Goal: Check status

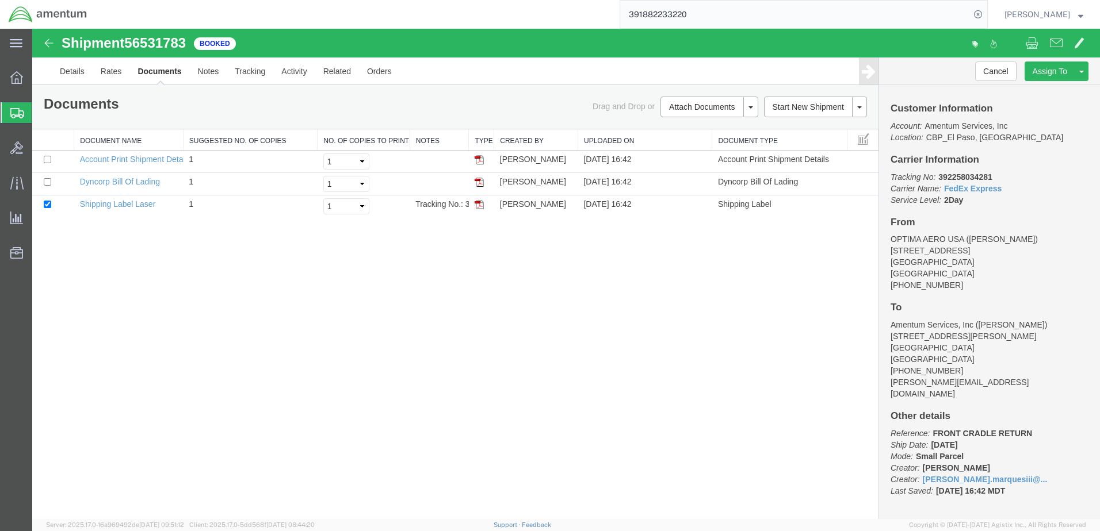
click at [576, 327] on div "Shipment 56531783 3 of 3 Booked Details Rates Documents Notes Tracking Activity…" at bounding box center [565, 274] width 1067 height 491
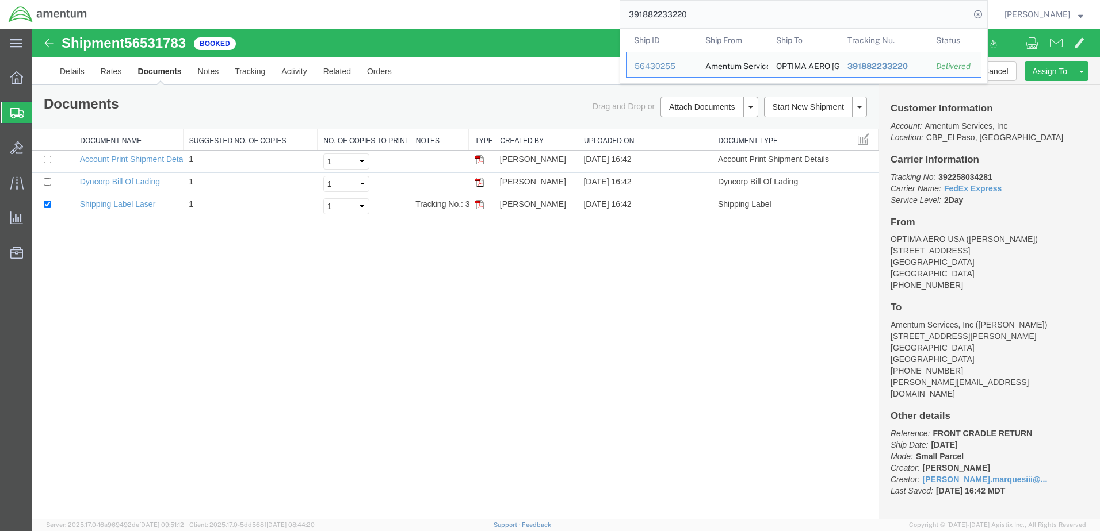
drag, startPoint x: 732, startPoint y: 17, endPoint x: 615, endPoint y: 28, distance: 117.2
click at [615, 28] on div "391882233220 Ship ID Ship From Ship To Tracking Nu. Status Ship ID 56430255 Shi…" at bounding box center [541, 14] width 892 height 29
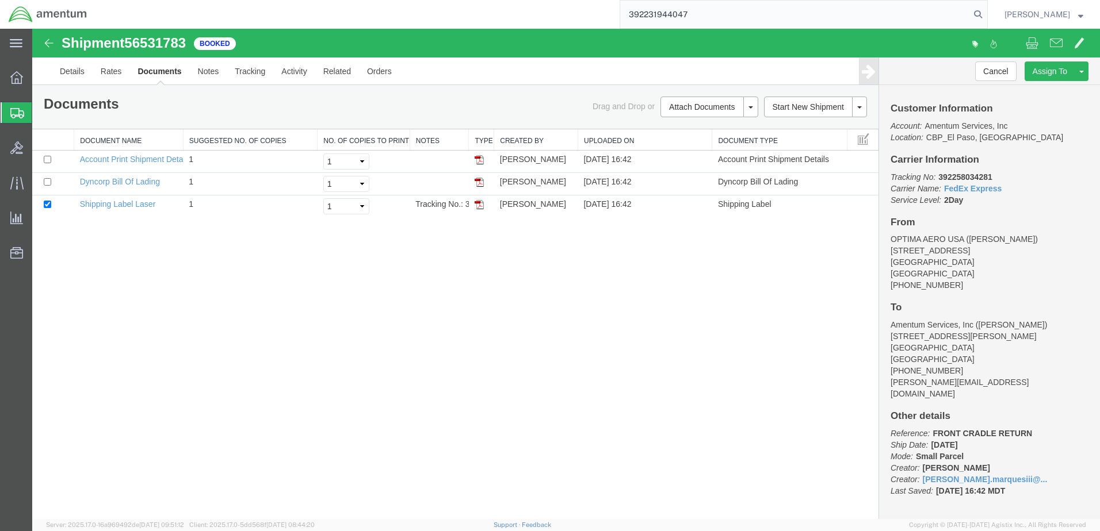
type input "392231944047"
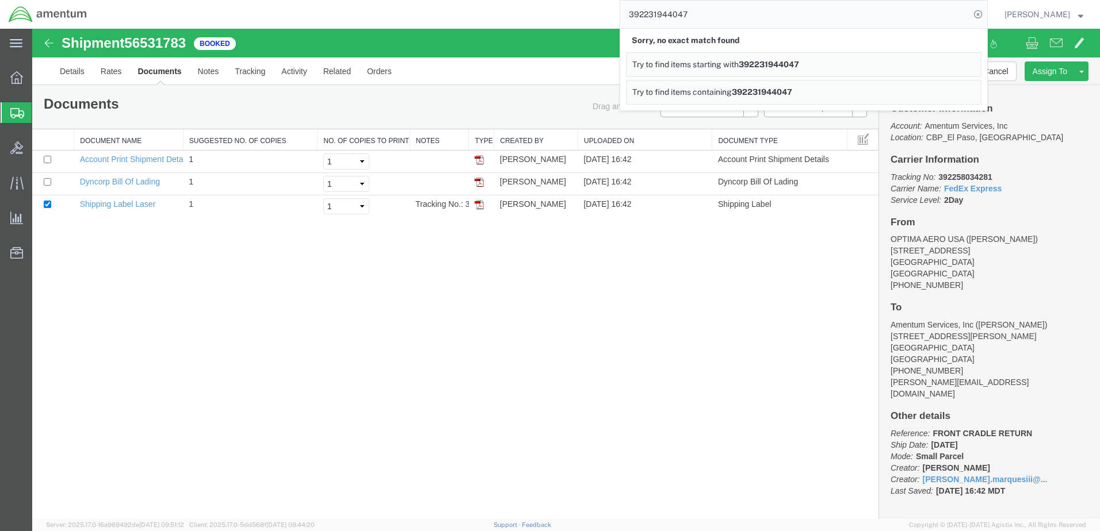
click at [740, 13] on input "392231944047" at bounding box center [795, 15] width 350 height 28
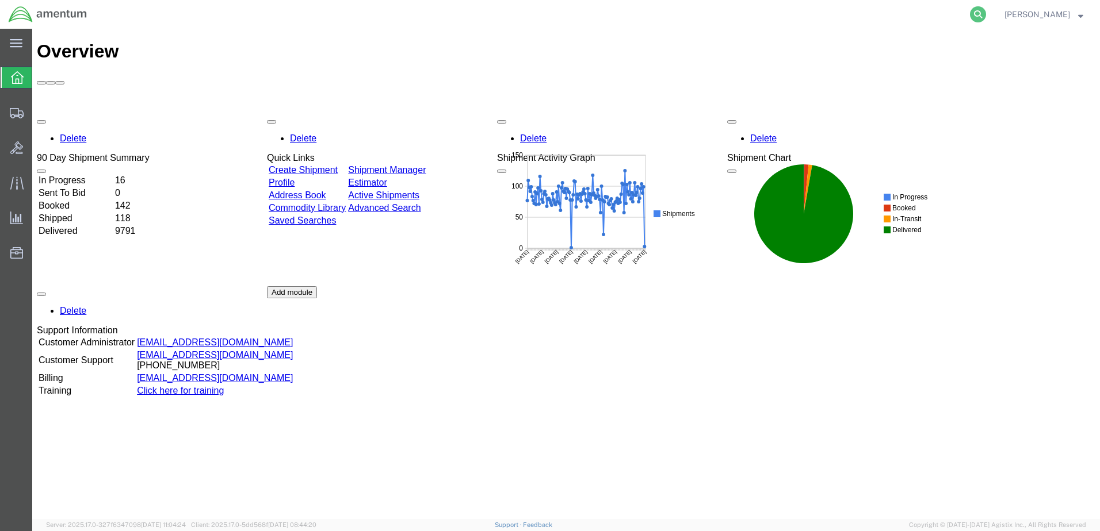
click at [986, 12] on icon at bounding box center [978, 14] width 16 height 16
click at [878, 16] on input "search" at bounding box center [795, 15] width 350 height 28
type input "392291944047"
